Goal: Information Seeking & Learning: Learn about a topic

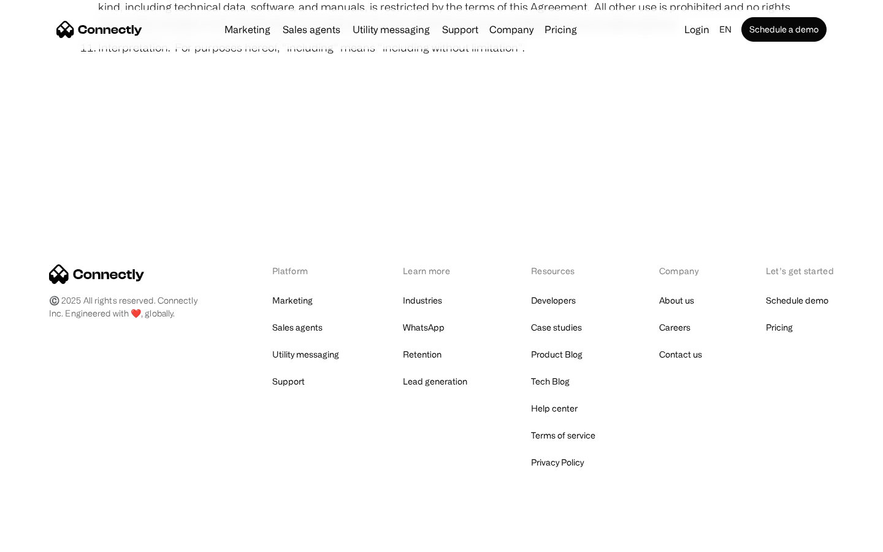
scroll to position [4506, 0]
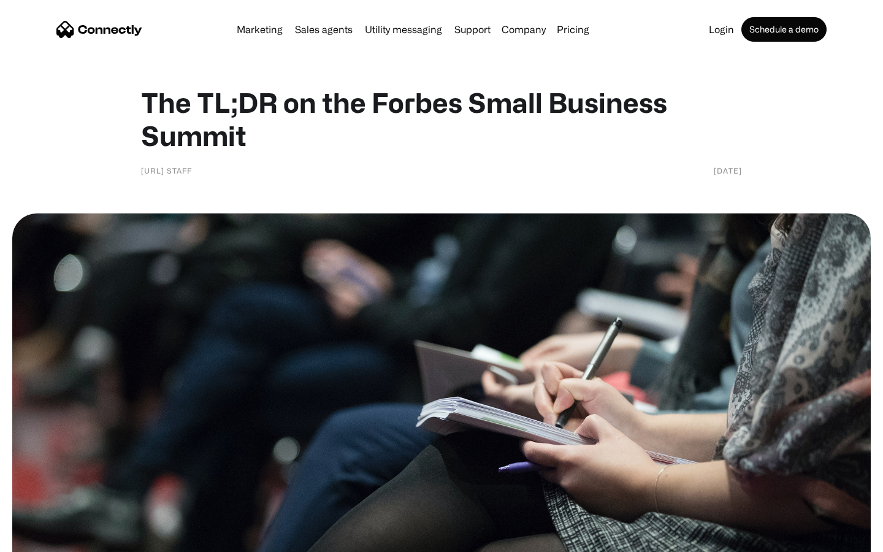
scroll to position [994, 0]
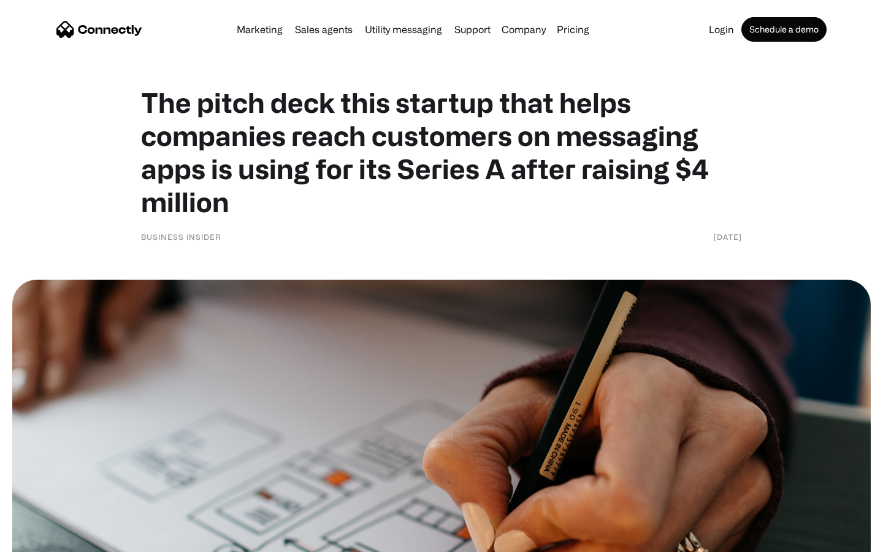
scroll to position [5318, 0]
